Goal: Information Seeking & Learning: Learn about a topic

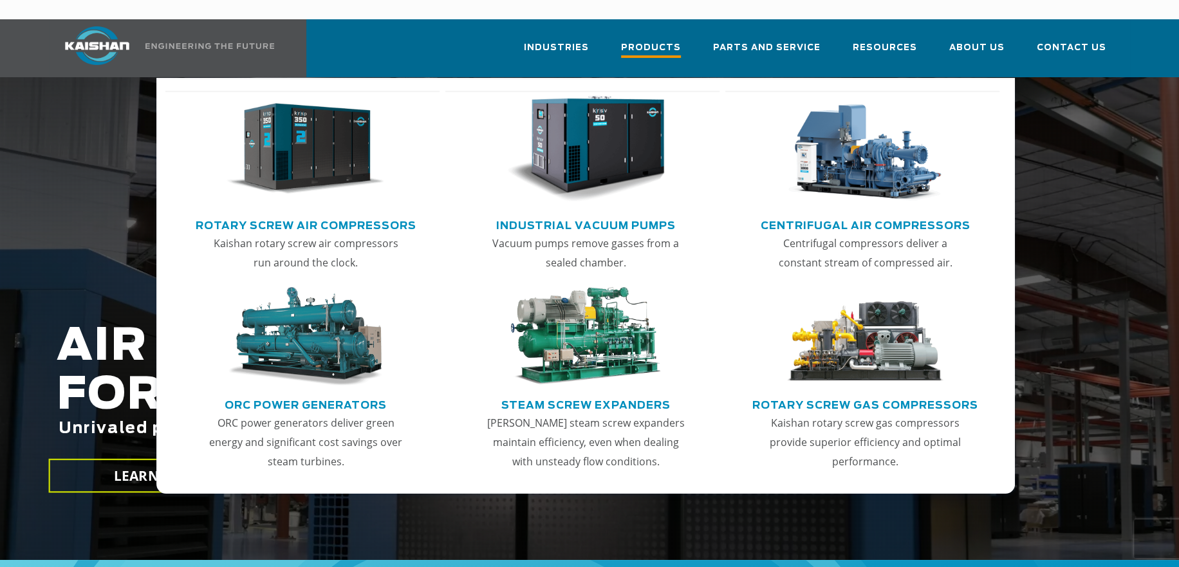
click at [671, 31] on link "Products" at bounding box center [651, 54] width 60 height 46
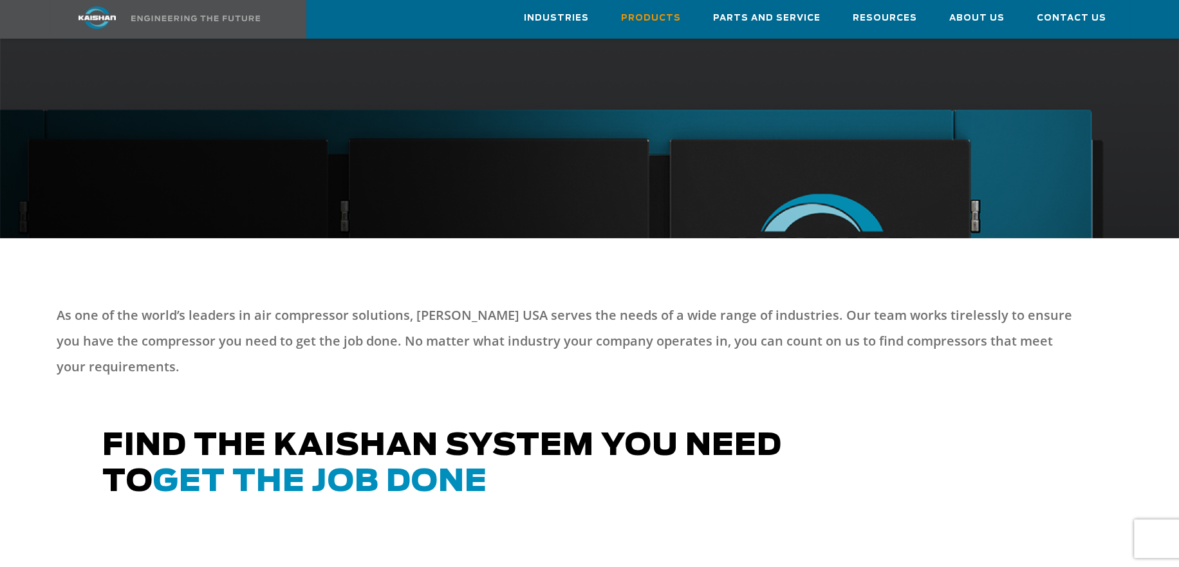
scroll to position [772, 0]
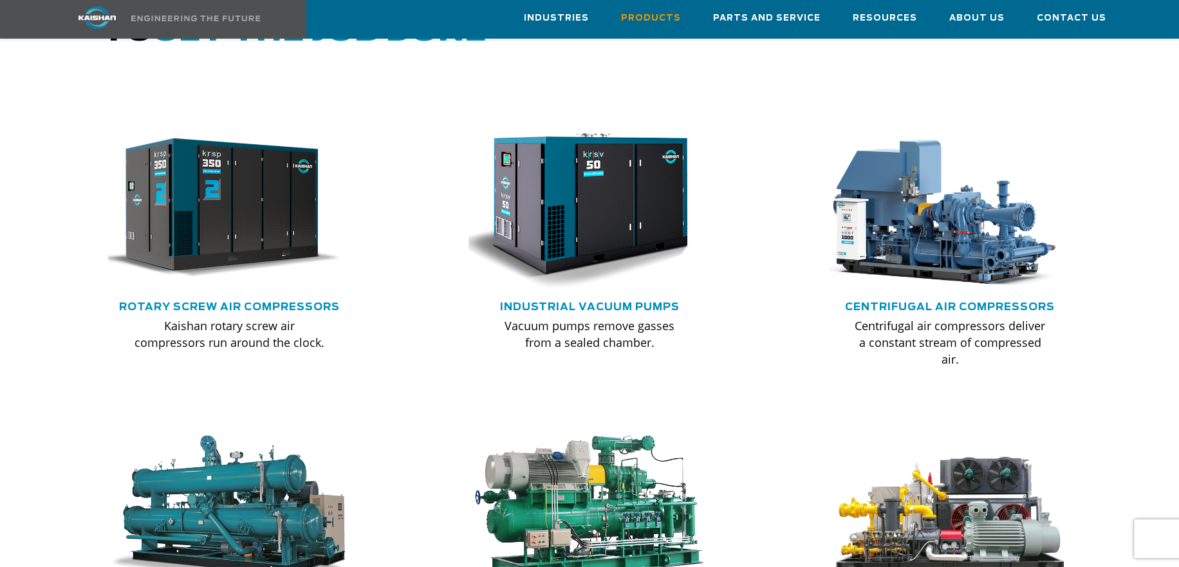
click at [300, 189] on img at bounding box center [219, 208] width 242 height 163
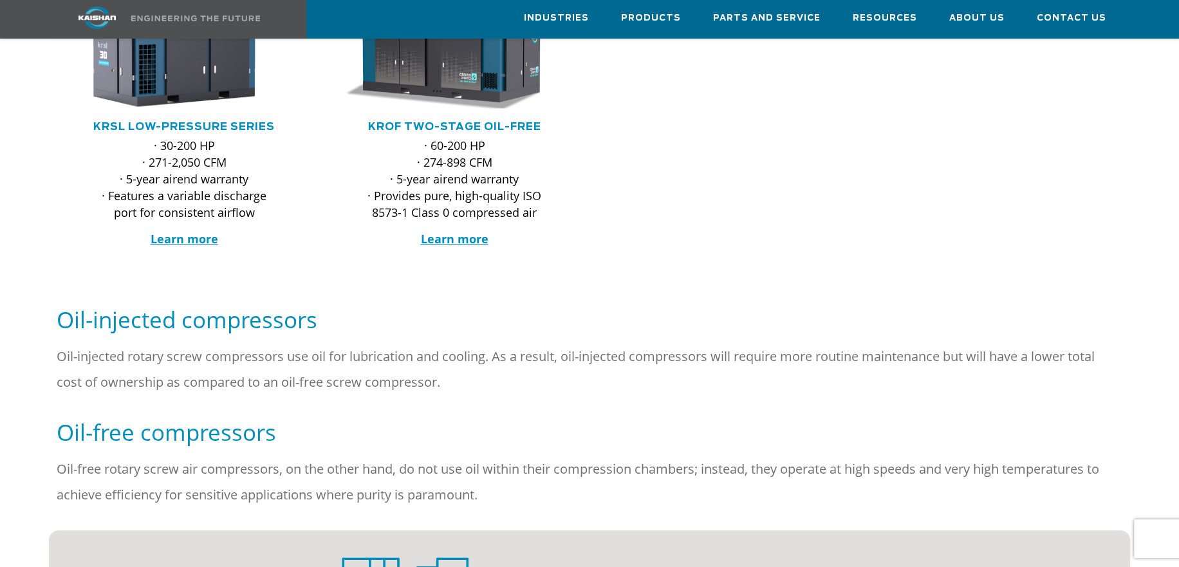
scroll to position [386, 0]
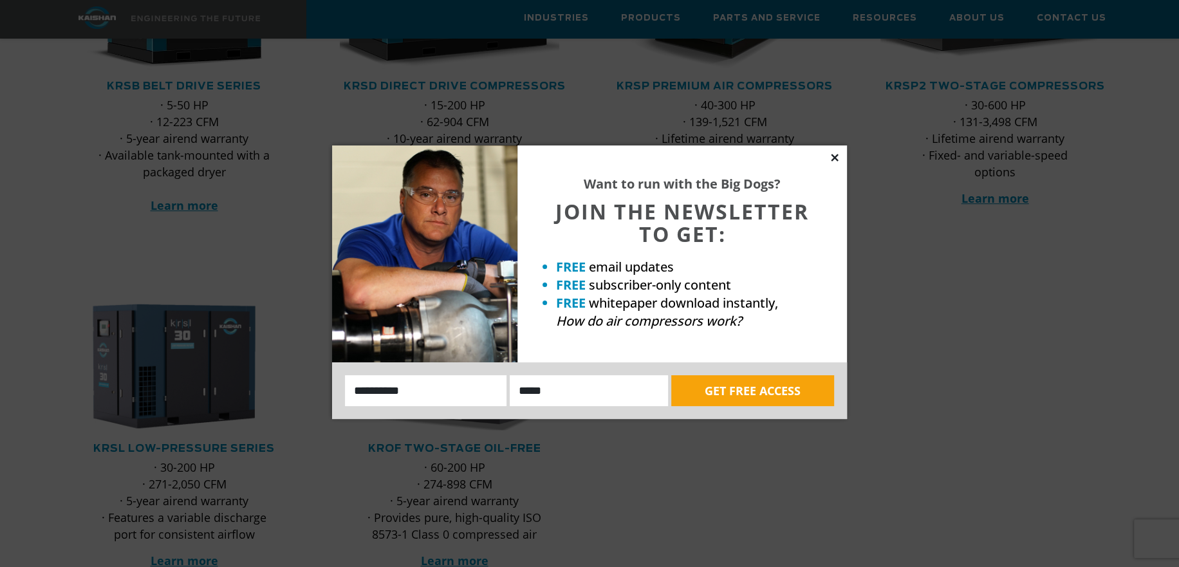
click at [835, 160] on icon at bounding box center [835, 158] width 12 height 12
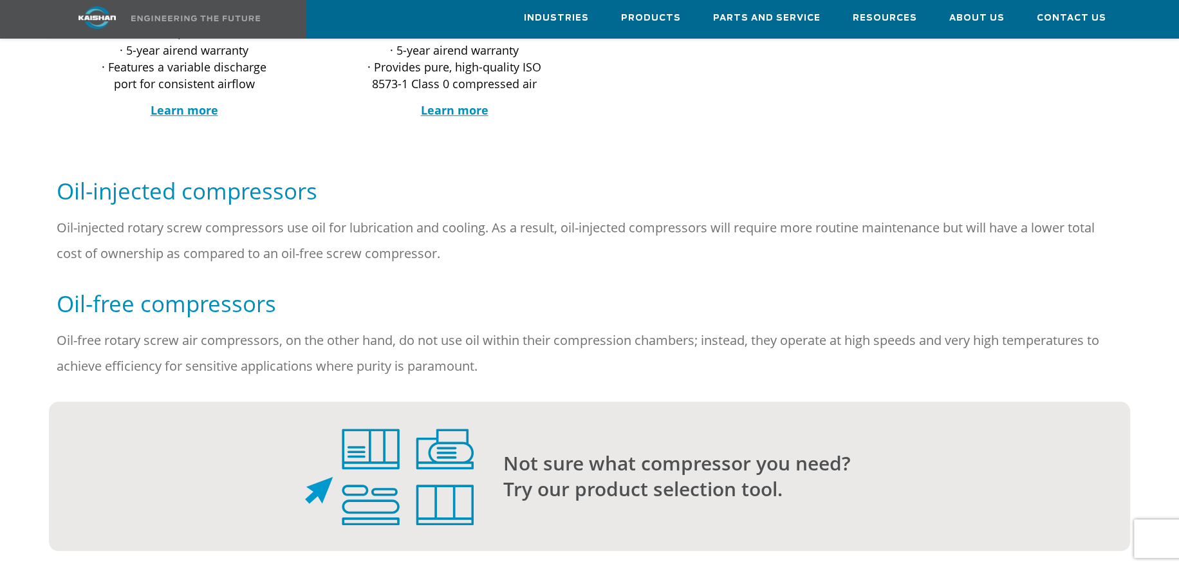
scroll to position [1287, 0]
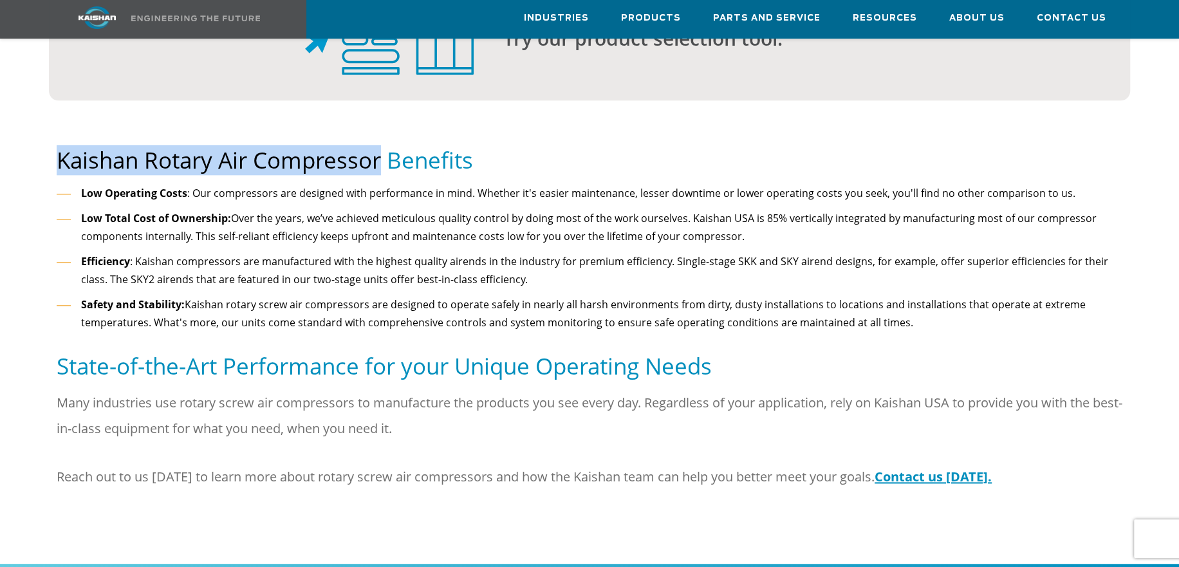
drag, startPoint x: 39, startPoint y: 138, endPoint x: 381, endPoint y: 144, distance: 341.8
copy h5 "Kaishan Rotary Air Compressor"
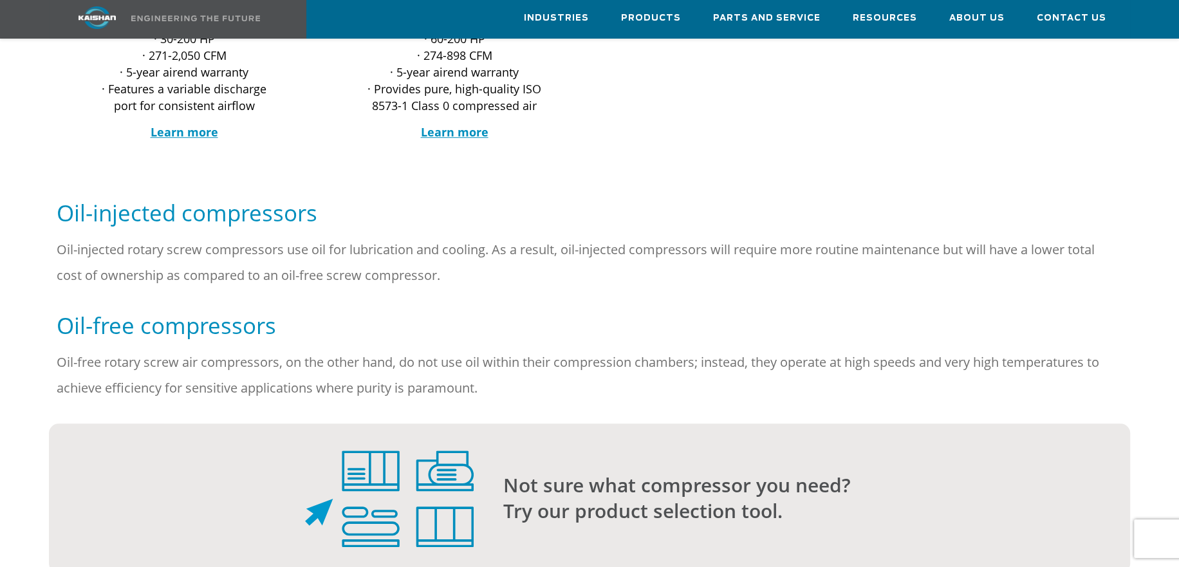
scroll to position [579, 0]
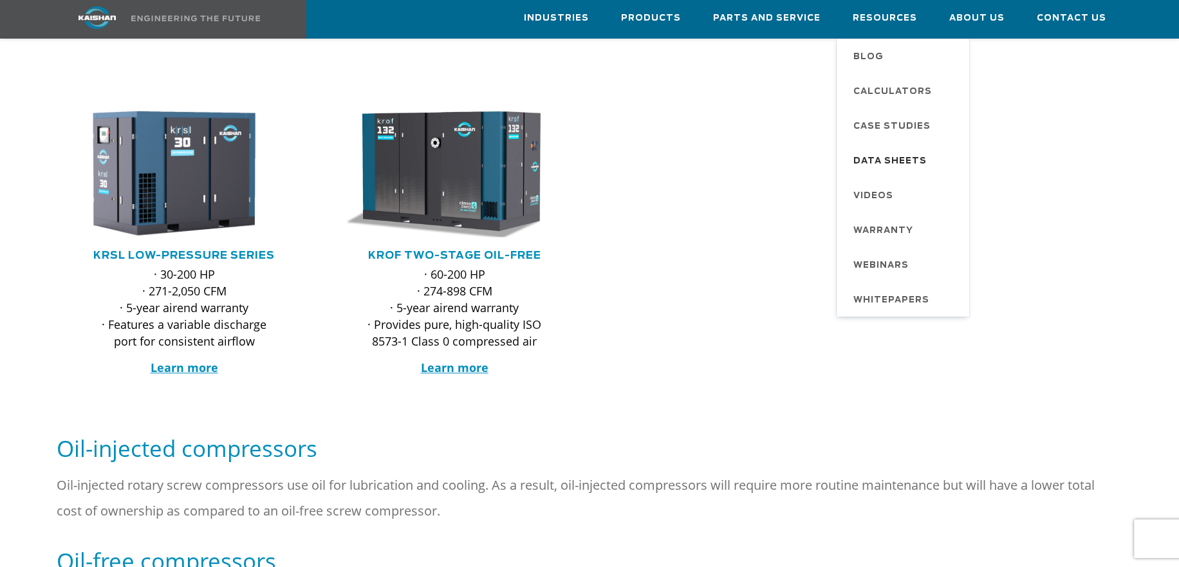
click at [911, 158] on span "Data Sheets" at bounding box center [890, 162] width 73 height 22
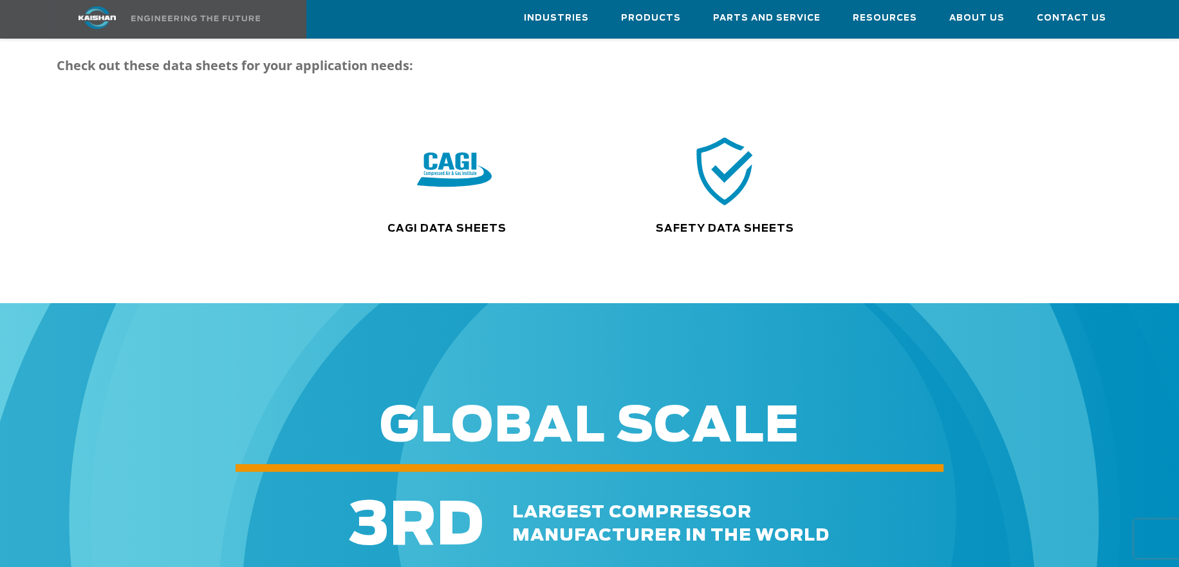
scroll to position [64, 0]
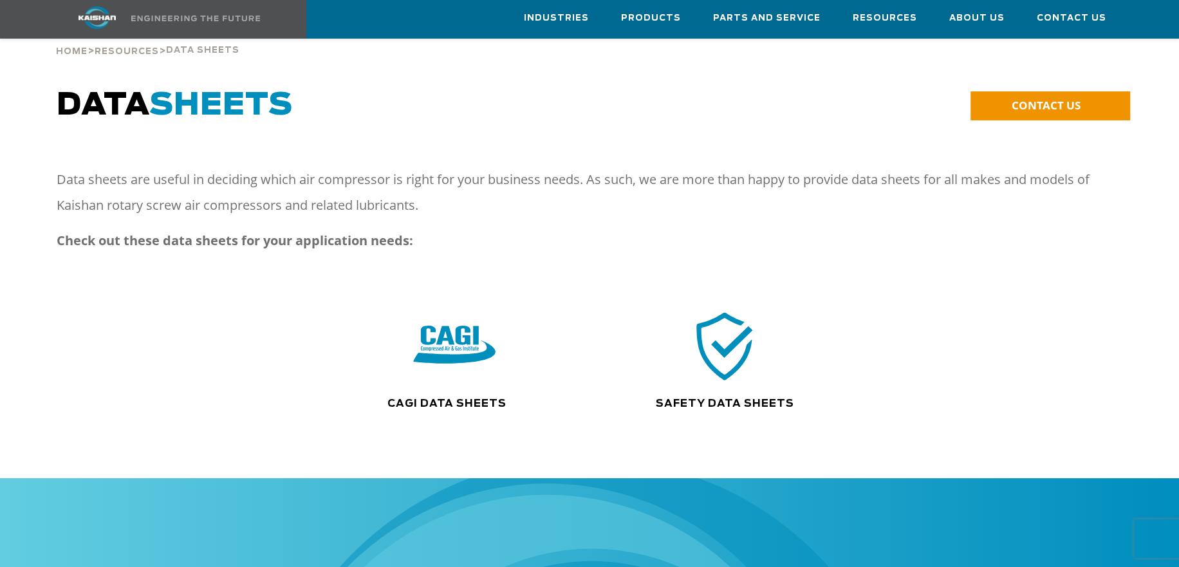
click at [455, 328] on img at bounding box center [454, 345] width 82 height 83
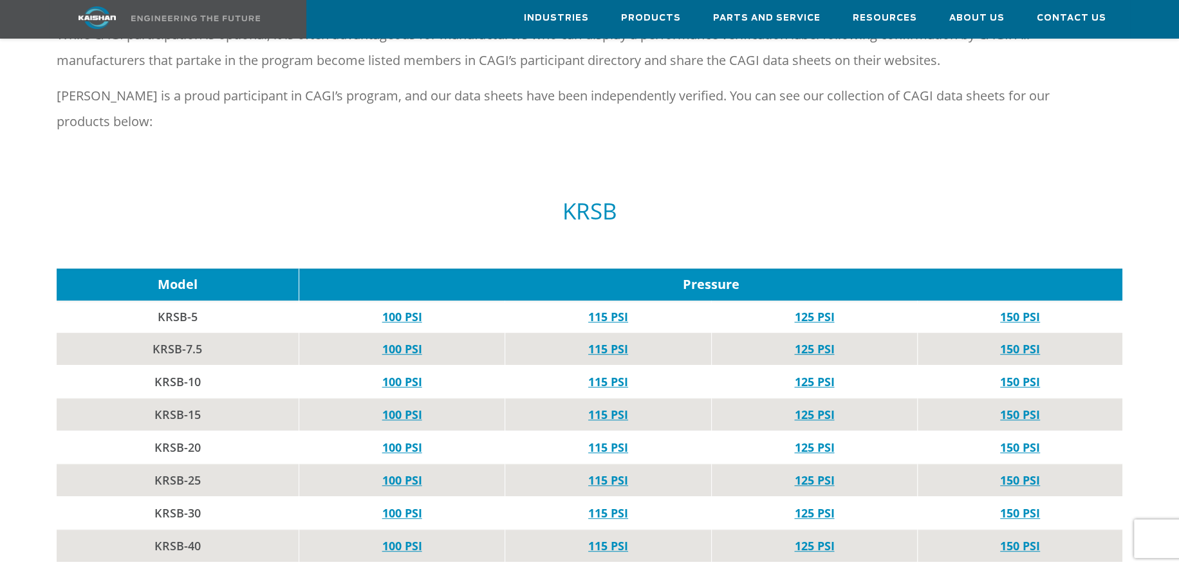
scroll to position [708, 0]
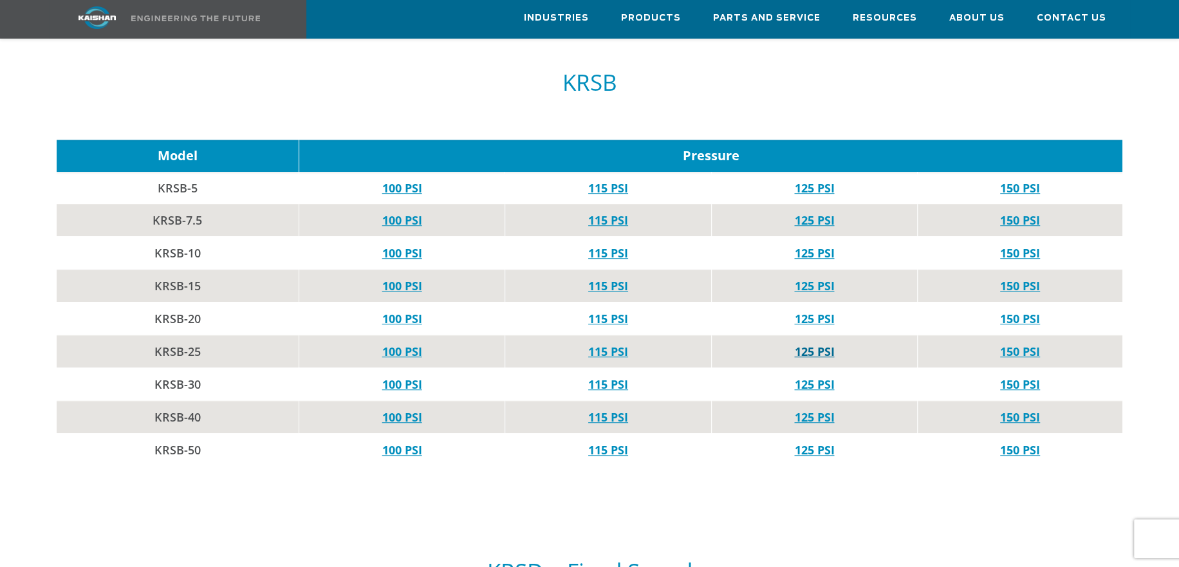
click at [821, 344] on link "125 PSI" at bounding box center [814, 351] width 40 height 15
drag, startPoint x: 215, startPoint y: 330, endPoint x: 150, endPoint y: 330, distance: 65.0
click at [150, 335] on td "KRSB-25" at bounding box center [178, 351] width 242 height 33
copy td "KRSB-25"
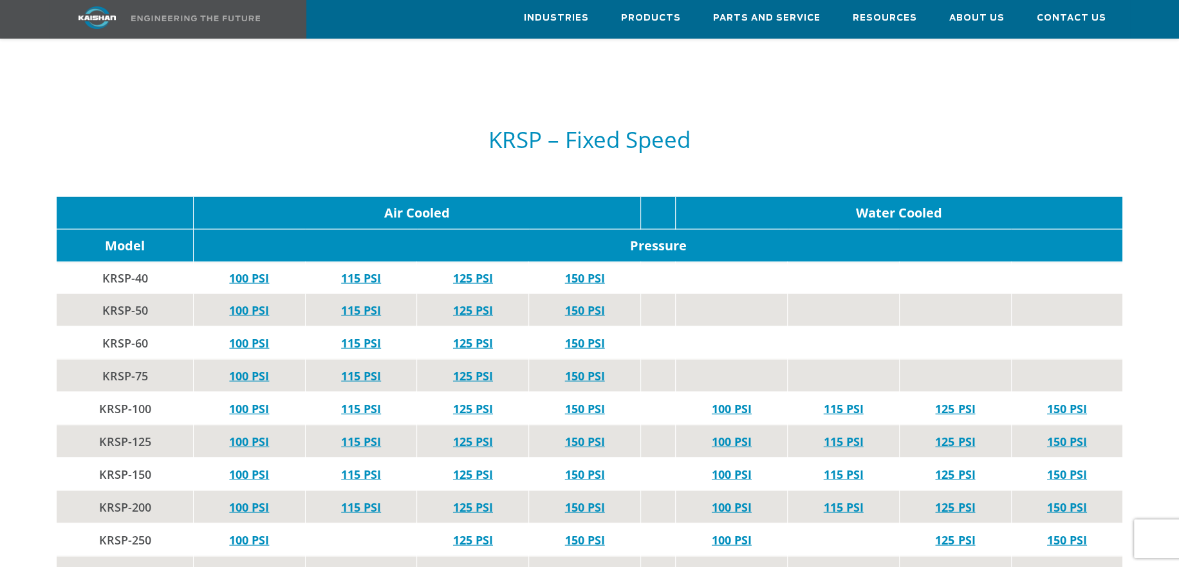
scroll to position [2382, 0]
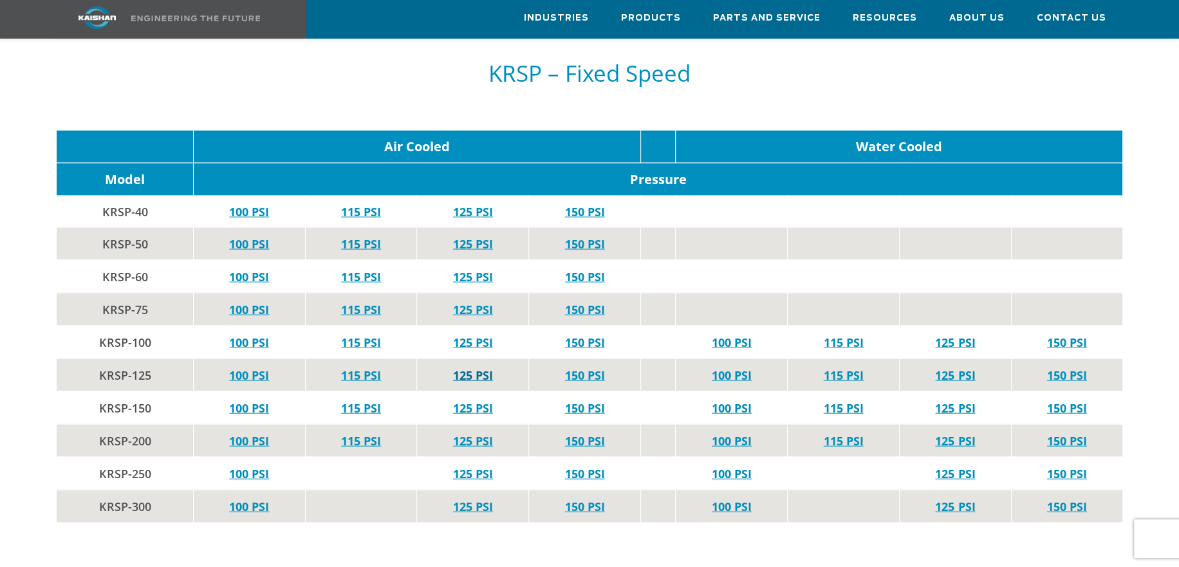
click at [484, 368] on link "125 PSI" at bounding box center [473, 375] width 40 height 15
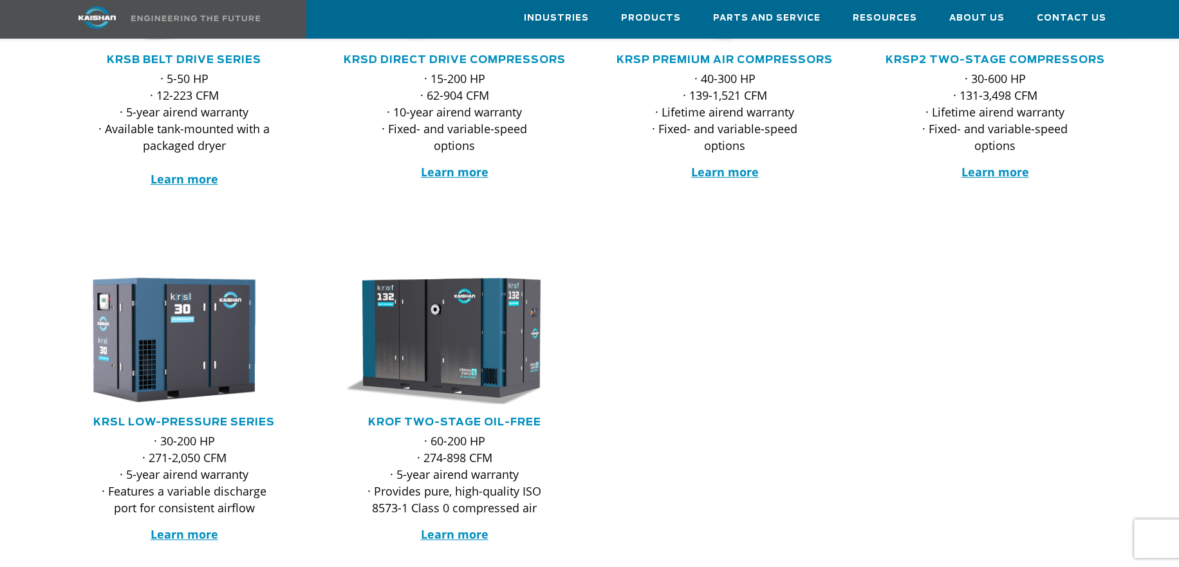
scroll to position [579, 0]
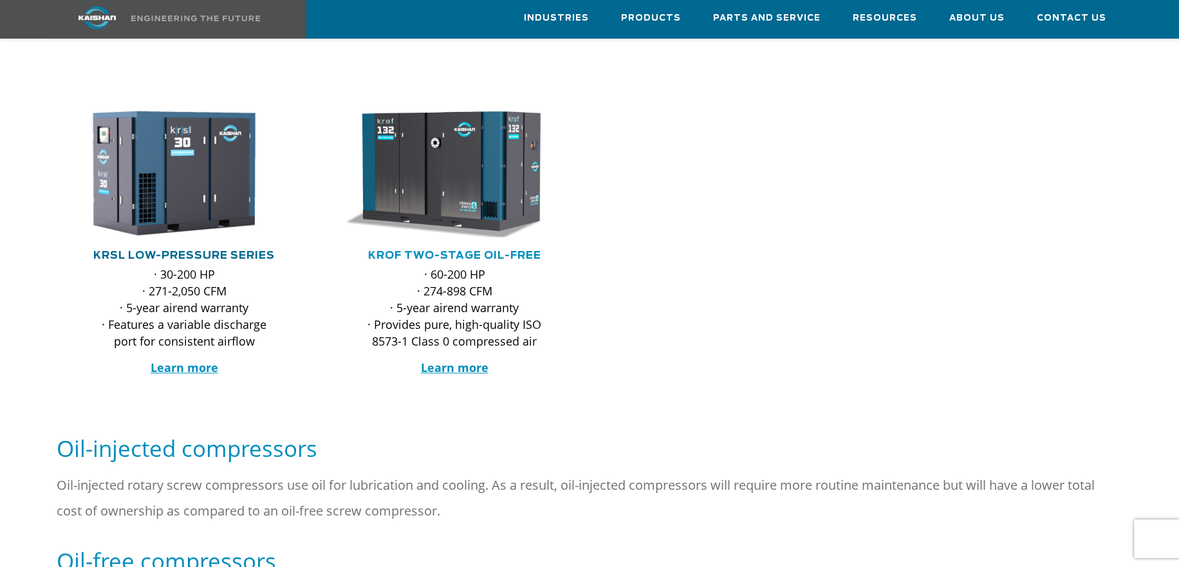
click at [239, 250] on link "KRSL Low-Pressure Series" at bounding box center [184, 255] width 182 height 10
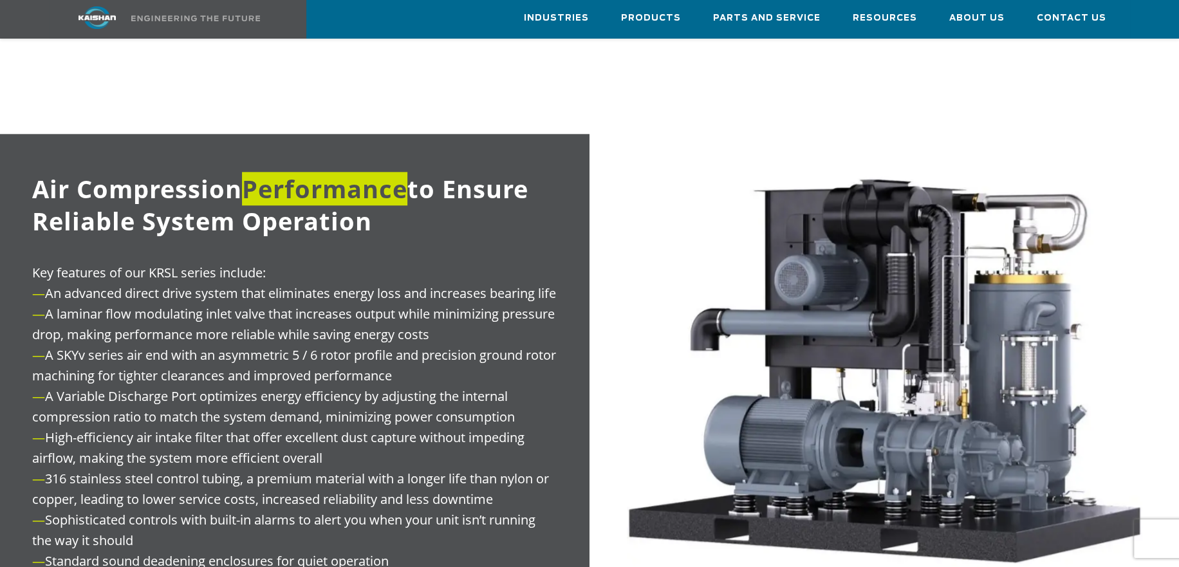
scroll to position [1867, 0]
